Goal: Task Accomplishment & Management: Manage account settings

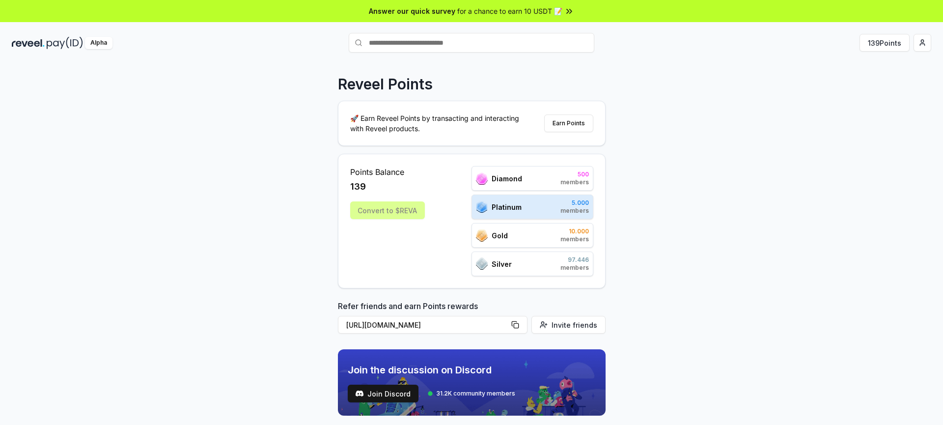
click at [924, 44] on html "Answer our quick survey for a chance to earn 10 USDT 📝 Alpha 139 Points Reveel …" at bounding box center [471, 212] width 943 height 425
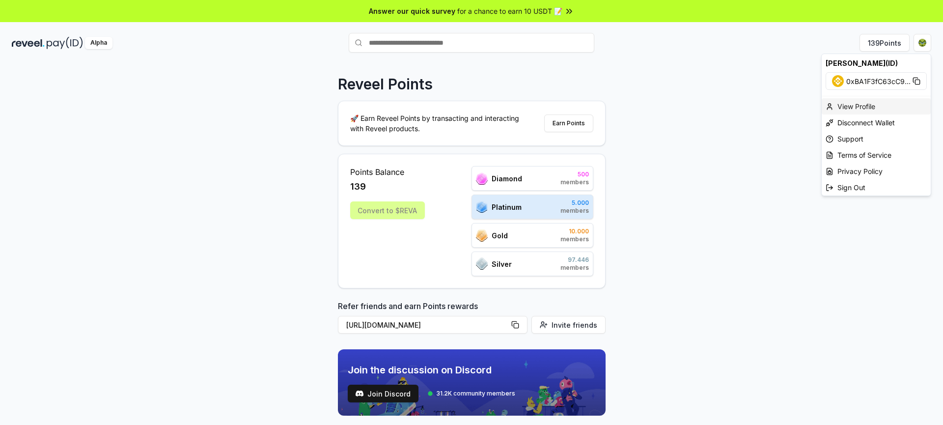
click at [850, 106] on div "View Profile" at bounding box center [876, 106] width 109 height 16
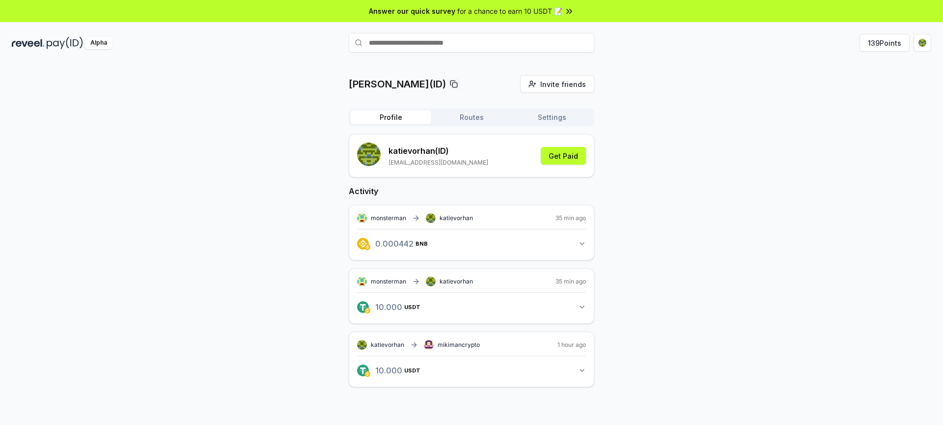
click at [922, 45] on html "Answer our quick survey for a chance to earn 10 USDT 📝 Alpha 139 Points katievo…" at bounding box center [471, 212] width 943 height 425
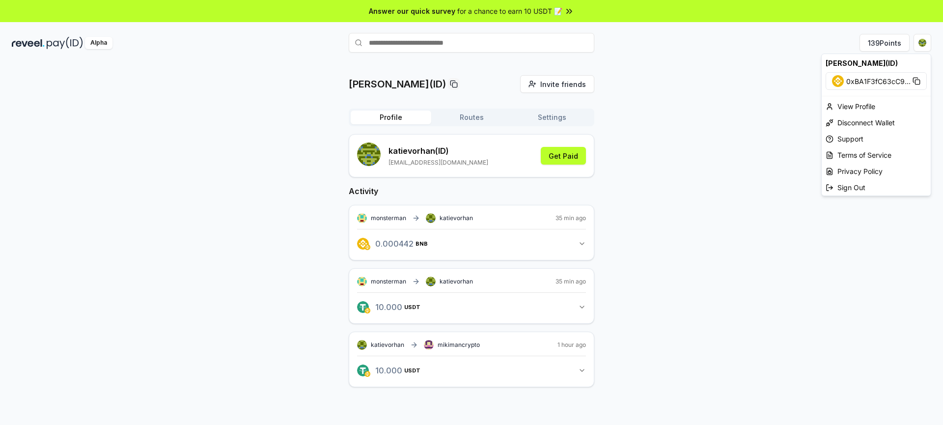
drag, startPoint x: 0, startPoint y: 0, endPoint x: 917, endPoint y: 79, distance: 920.4
click at [917, 79] on icon at bounding box center [917, 81] width 8 height 8
drag, startPoint x: 917, startPoint y: 79, endPoint x: 705, endPoint y: 113, distance: 214.5
click at [705, 113] on html "Answer our quick survey for a chance to earn 10 USDT 📝 Alpha 139 Points katievo…" at bounding box center [471, 212] width 943 height 425
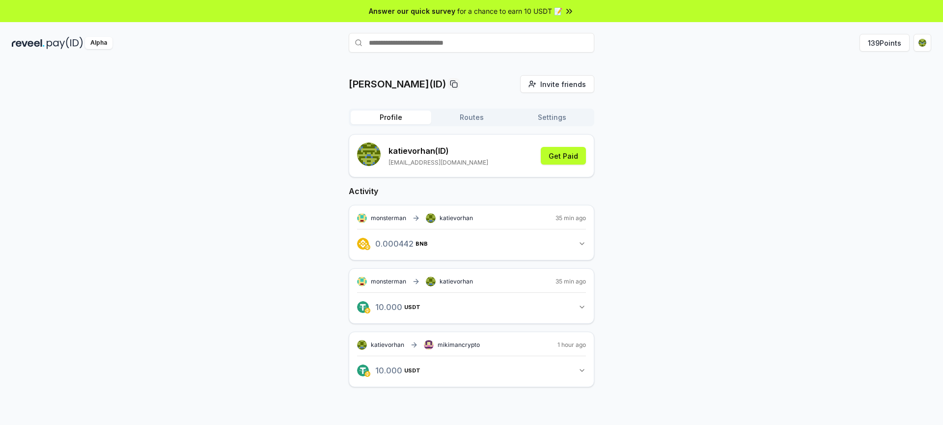
drag, startPoint x: 705, startPoint y: 113, endPoint x: 456, endPoint y: 45, distance: 258.3
click at [456, 45] on input "text" at bounding box center [472, 43] width 246 height 20
paste input "**********"
type input "**********"
click at [583, 308] on icon "button" at bounding box center [582, 307] width 8 height 8
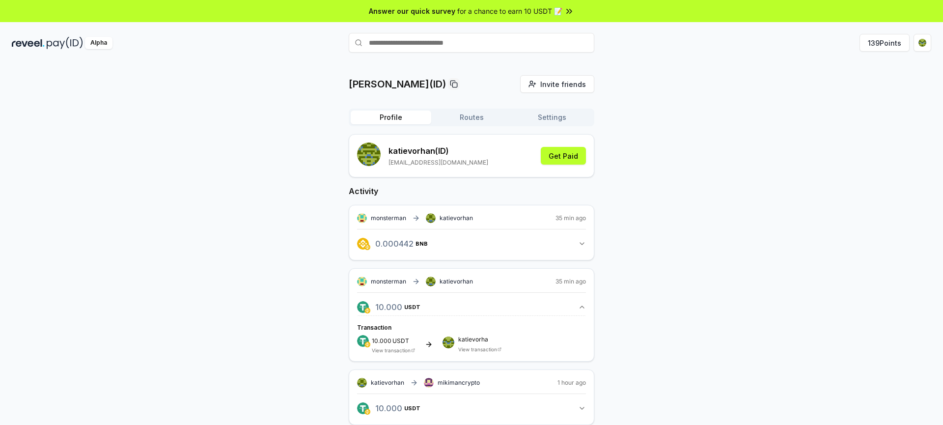
click at [583, 243] on icon "button" at bounding box center [582, 244] width 4 height 2
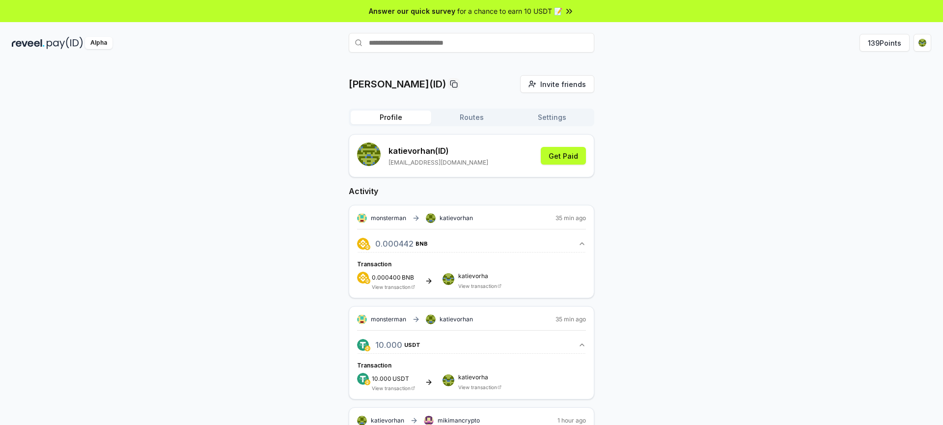
click at [476, 287] on link "View transaction" at bounding box center [477, 286] width 39 height 6
click at [477, 388] on link "View transaction" at bounding box center [477, 387] width 39 height 6
click at [864, 47] on button "139 Points" at bounding box center [885, 43] width 50 height 18
